Goal: Information Seeking & Learning: Learn about a topic

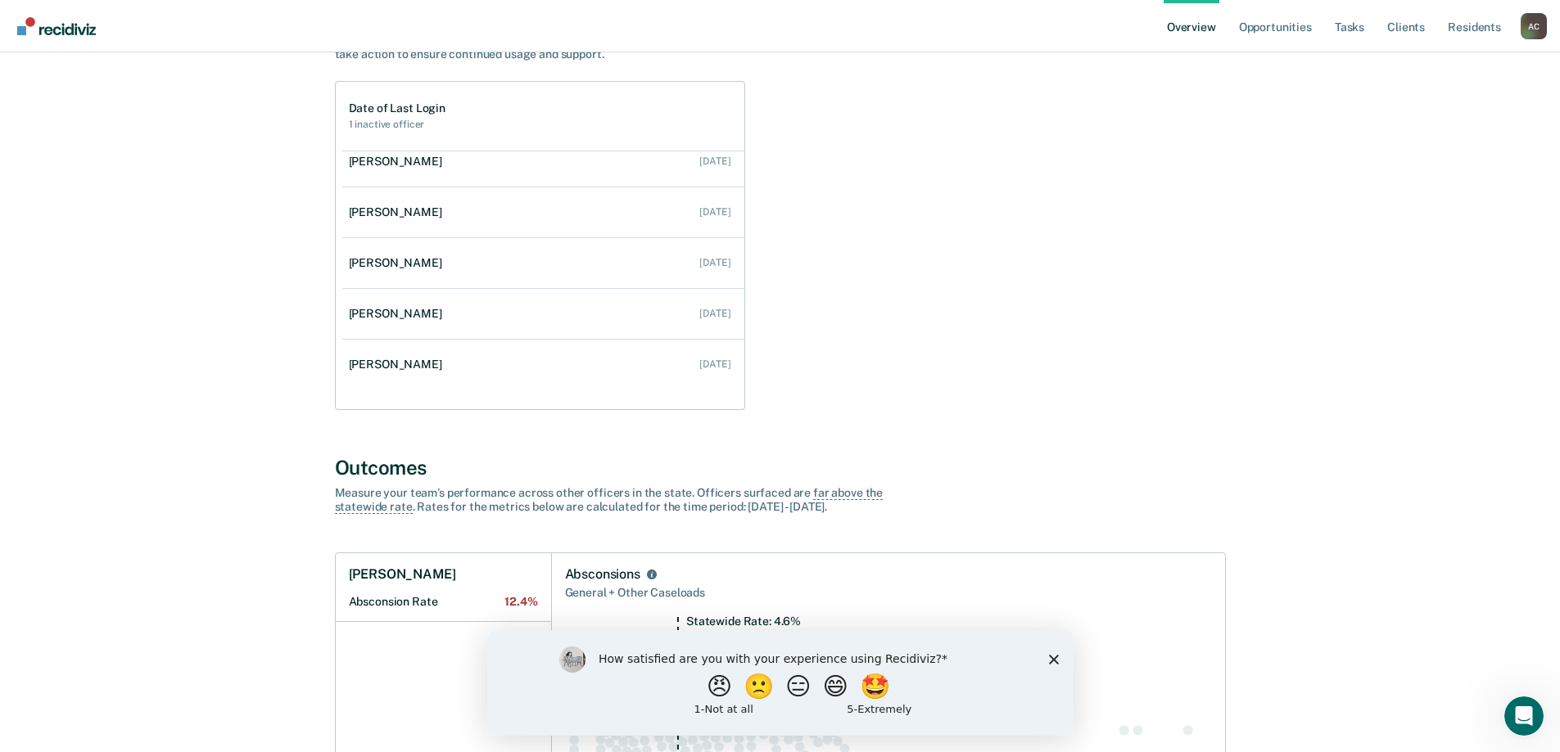
scroll to position [246, 0]
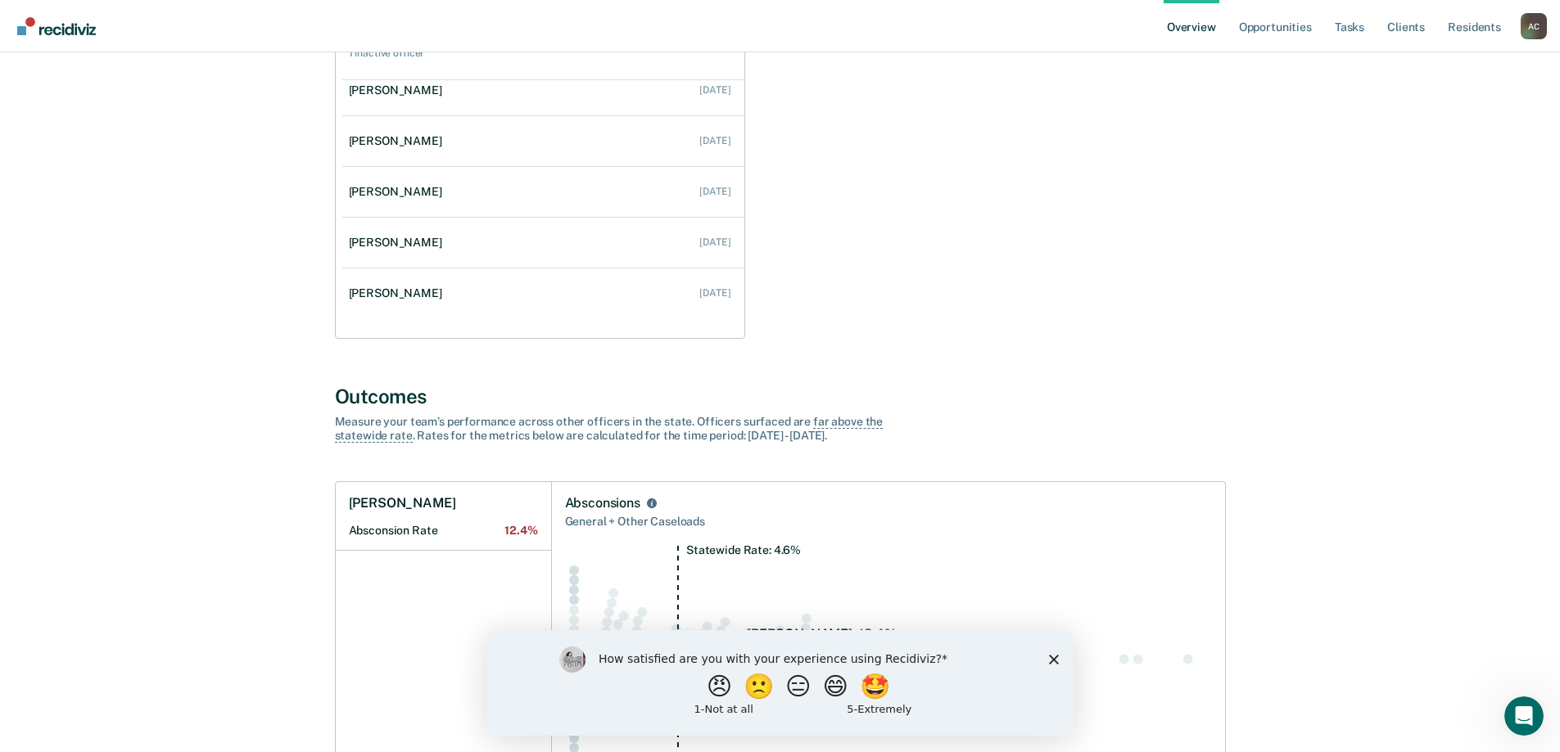
drag, startPoint x: 1050, startPoint y: 656, endPoint x: 1049, endPoint y: 634, distance: 21.3
click at [1050, 655] on polygon "Close survey" at bounding box center [1053, 659] width 10 height 10
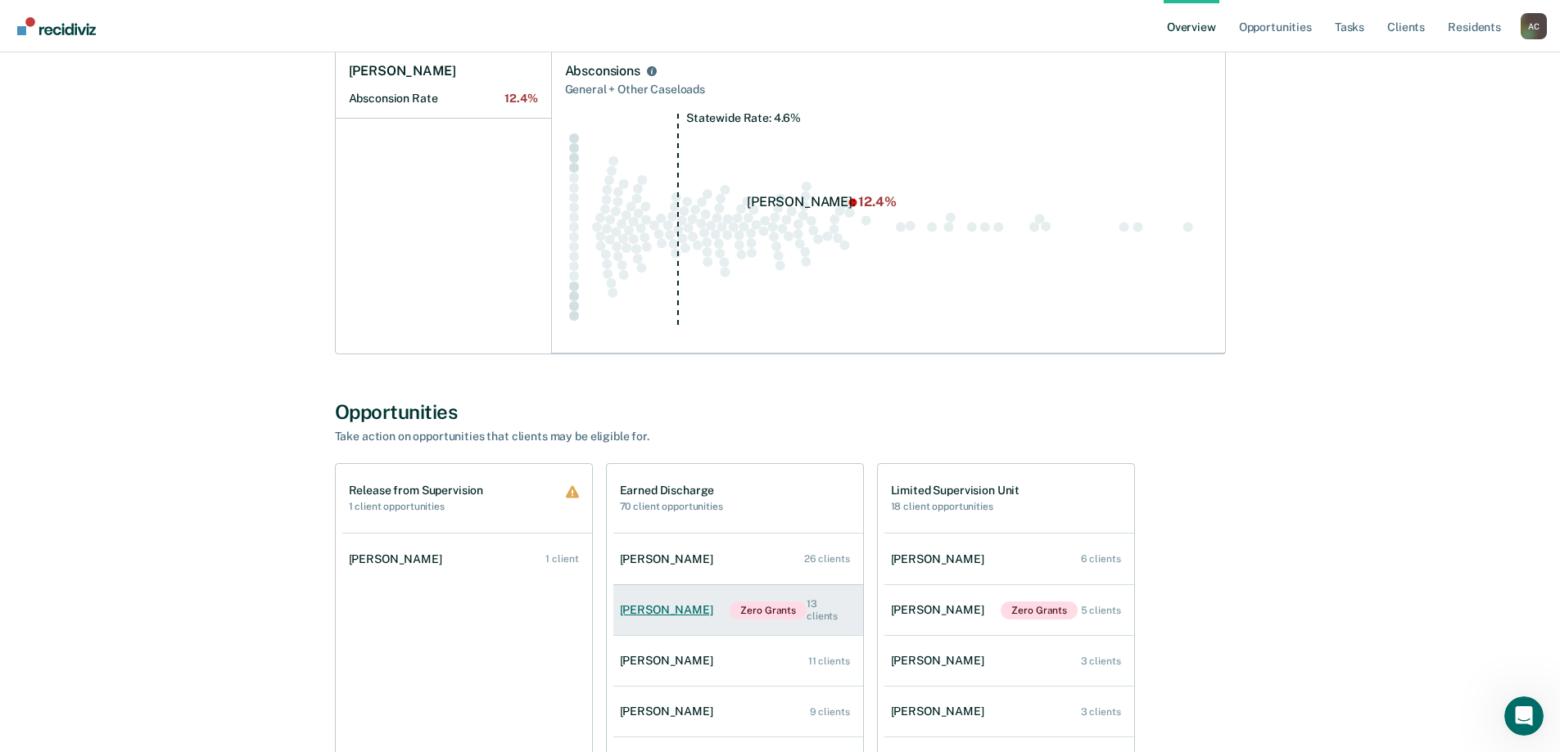
scroll to position [737, 0]
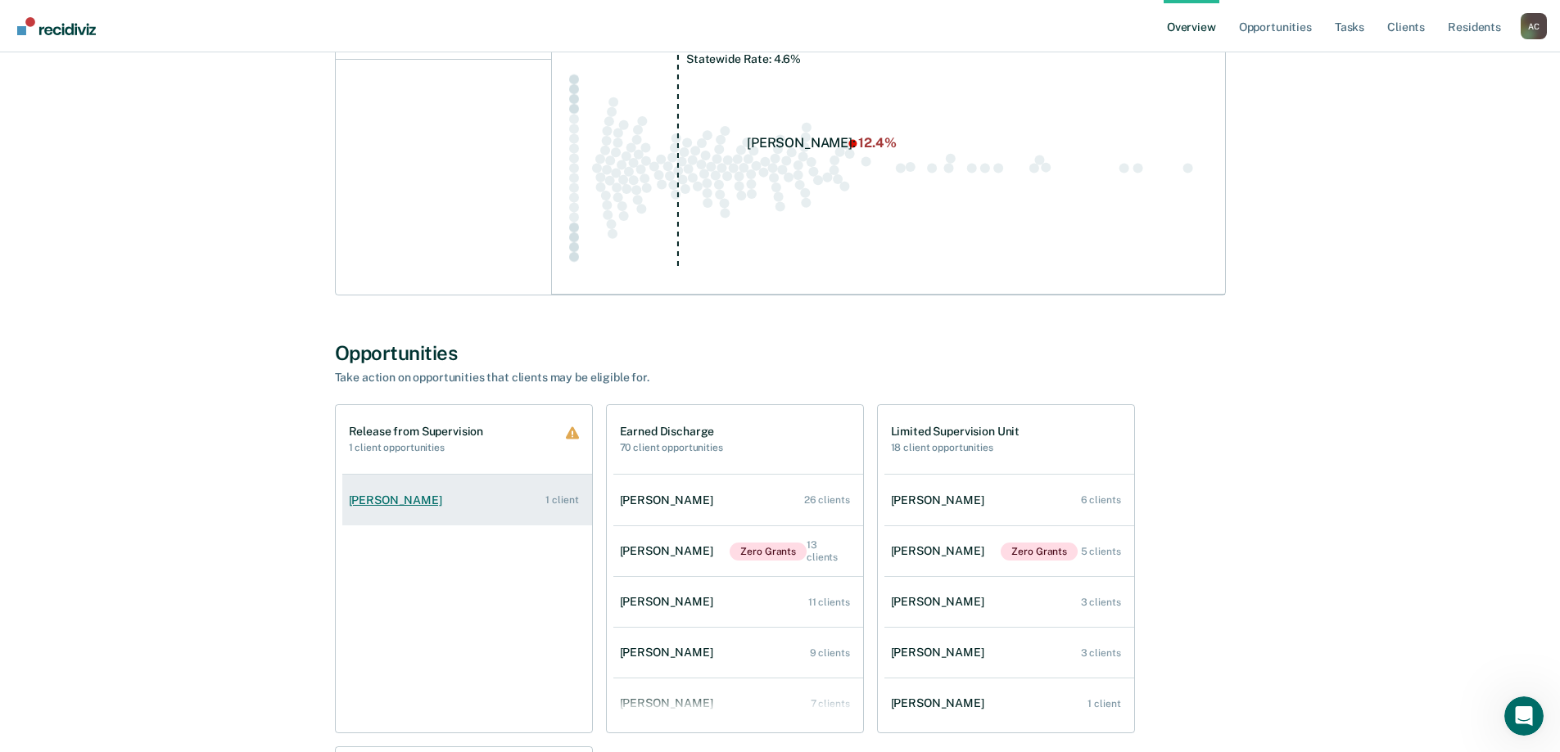
click at [418, 507] on div "[PERSON_NAME]" at bounding box center [399, 501] width 100 height 14
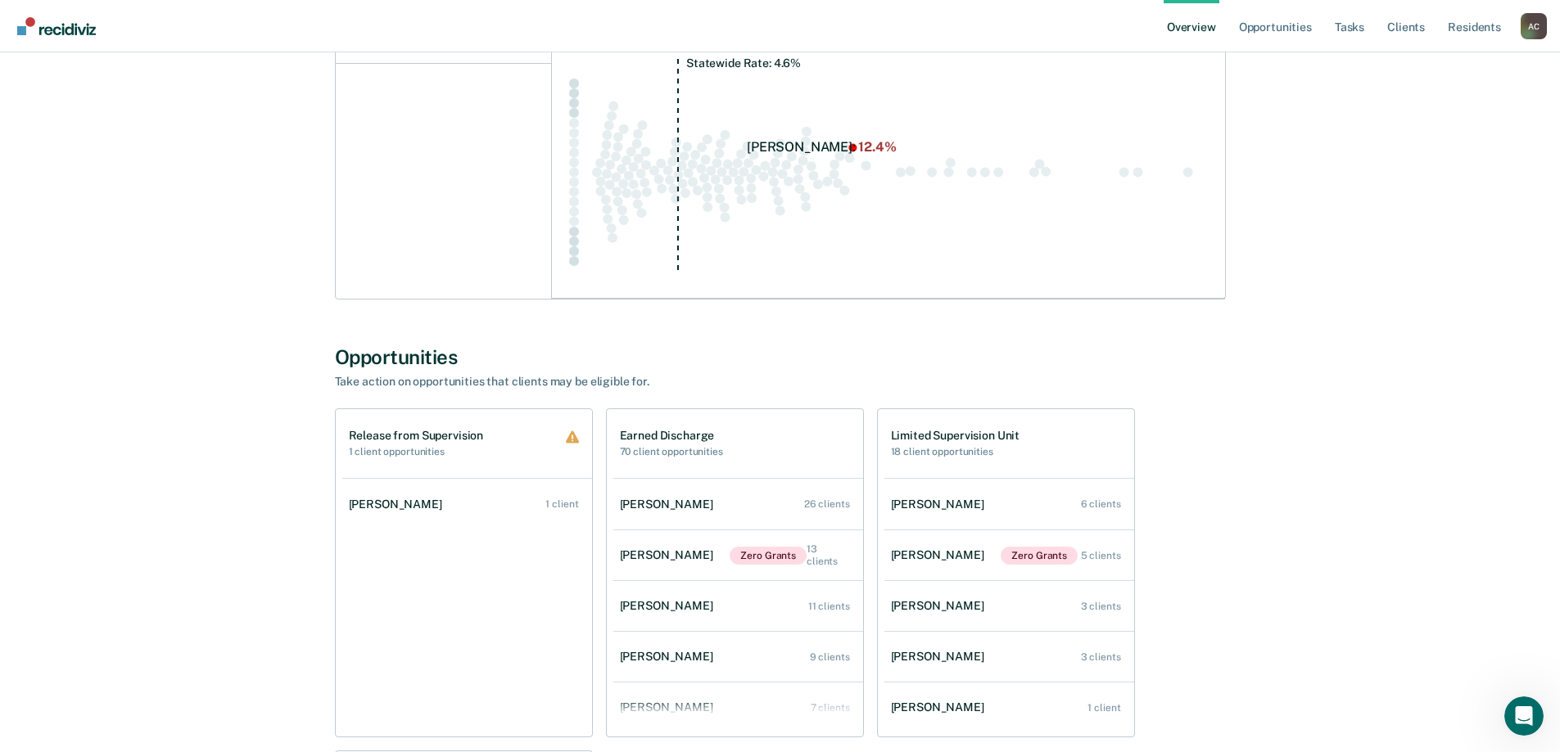
scroll to position [737, 0]
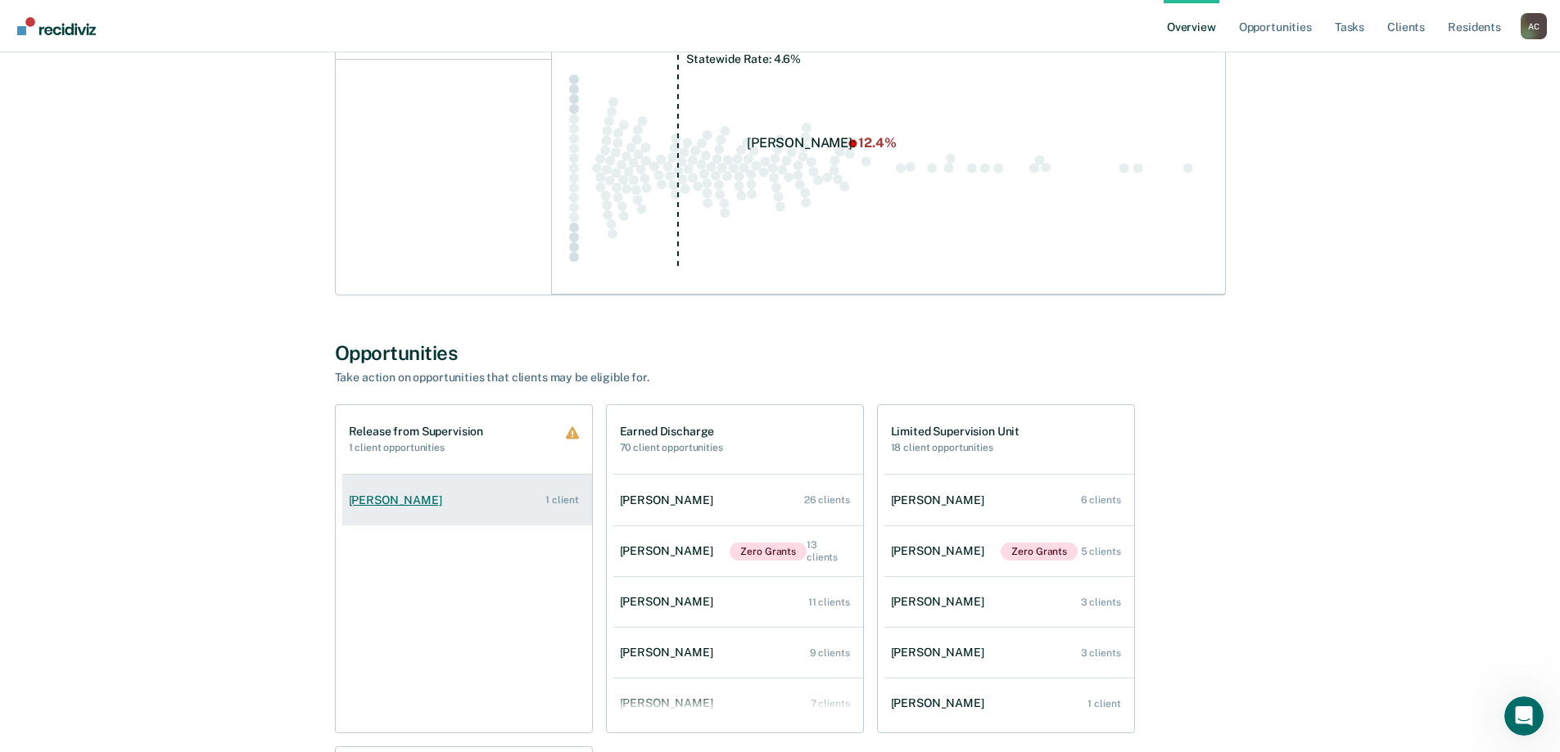
click at [567, 501] on div "1 client" at bounding box center [561, 499] width 33 height 11
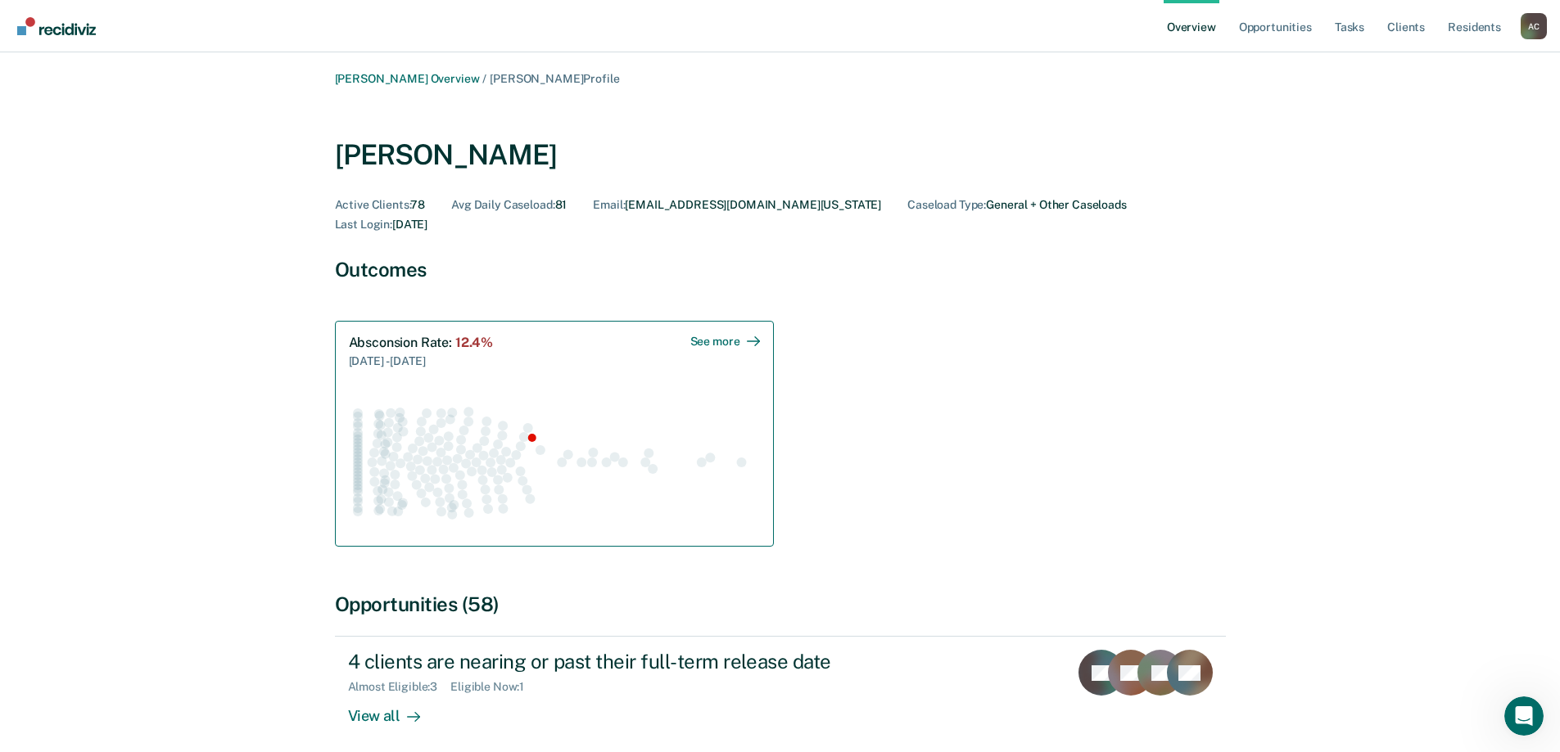
click at [714, 335] on div "See more" at bounding box center [725, 342] width 70 height 14
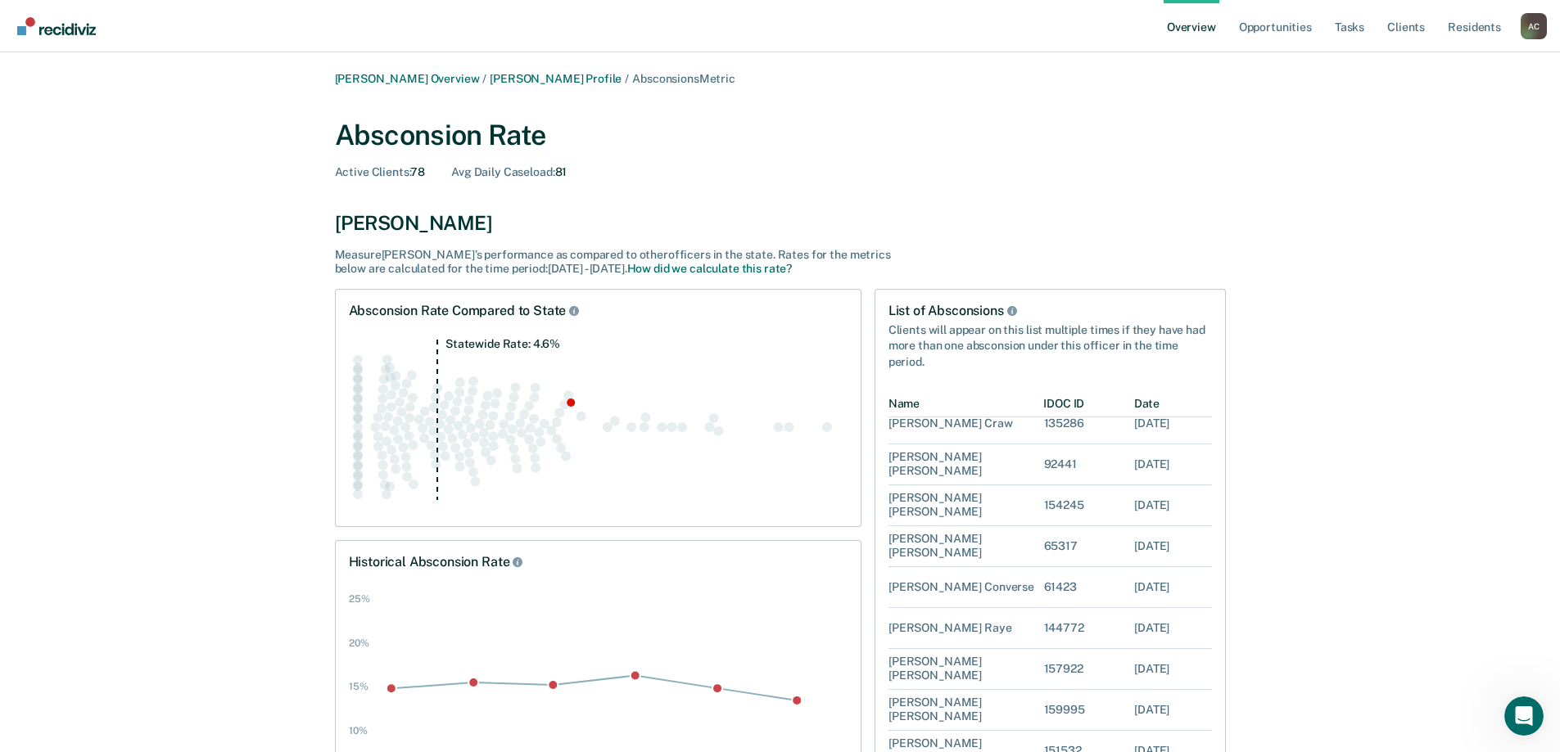
click at [61, 31] on img "Go to Recidiviz Home" at bounding box center [56, 26] width 79 height 18
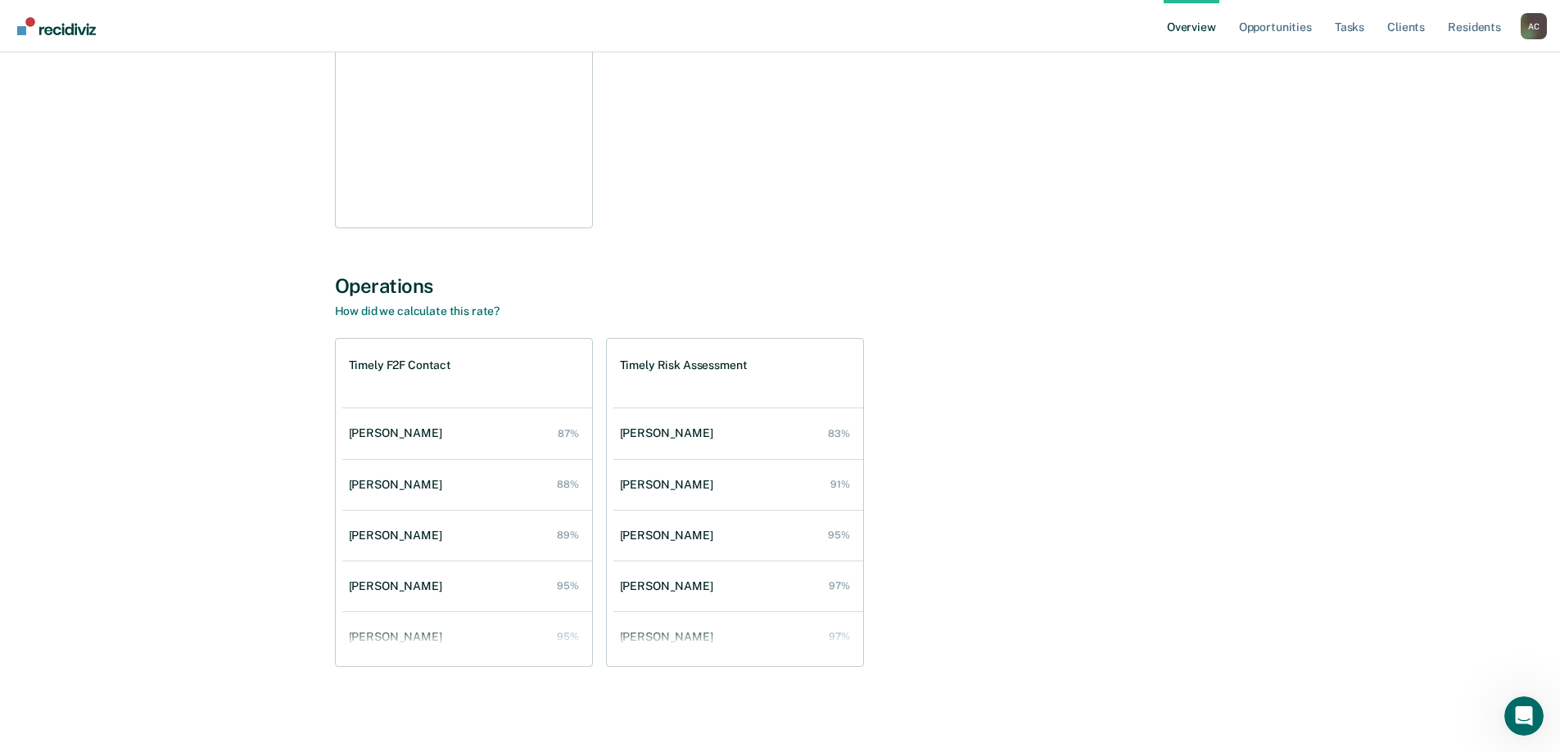
click at [1004, 348] on div "Timely F2F Contact [PERSON_NAME] 87% [PERSON_NAME] 88% [PERSON_NAME] 89% [PERSO…" at bounding box center [780, 502] width 891 height 329
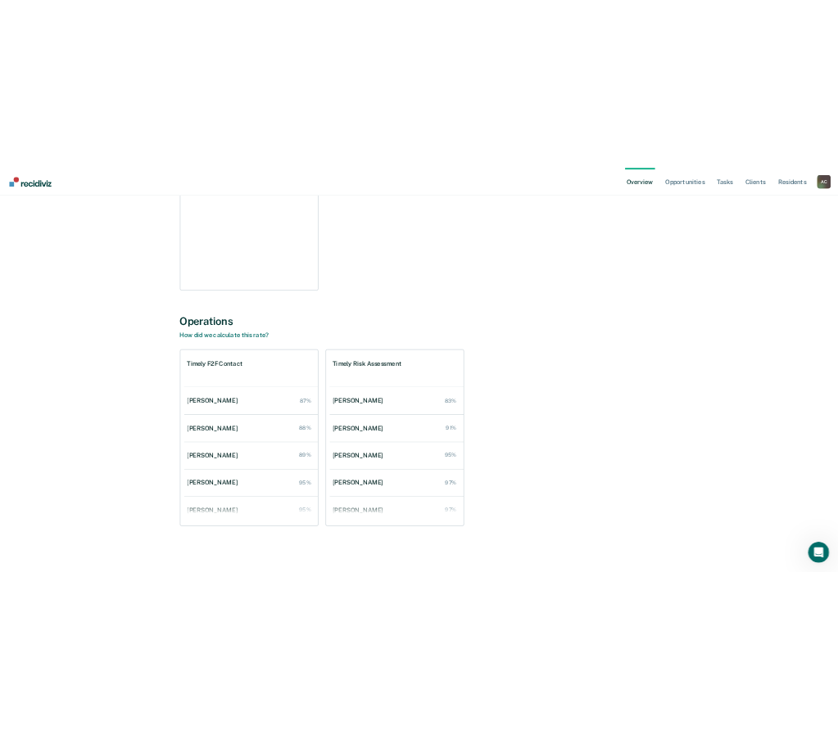
scroll to position [1533, 0]
